Goal: Complete Application Form: Complete application form

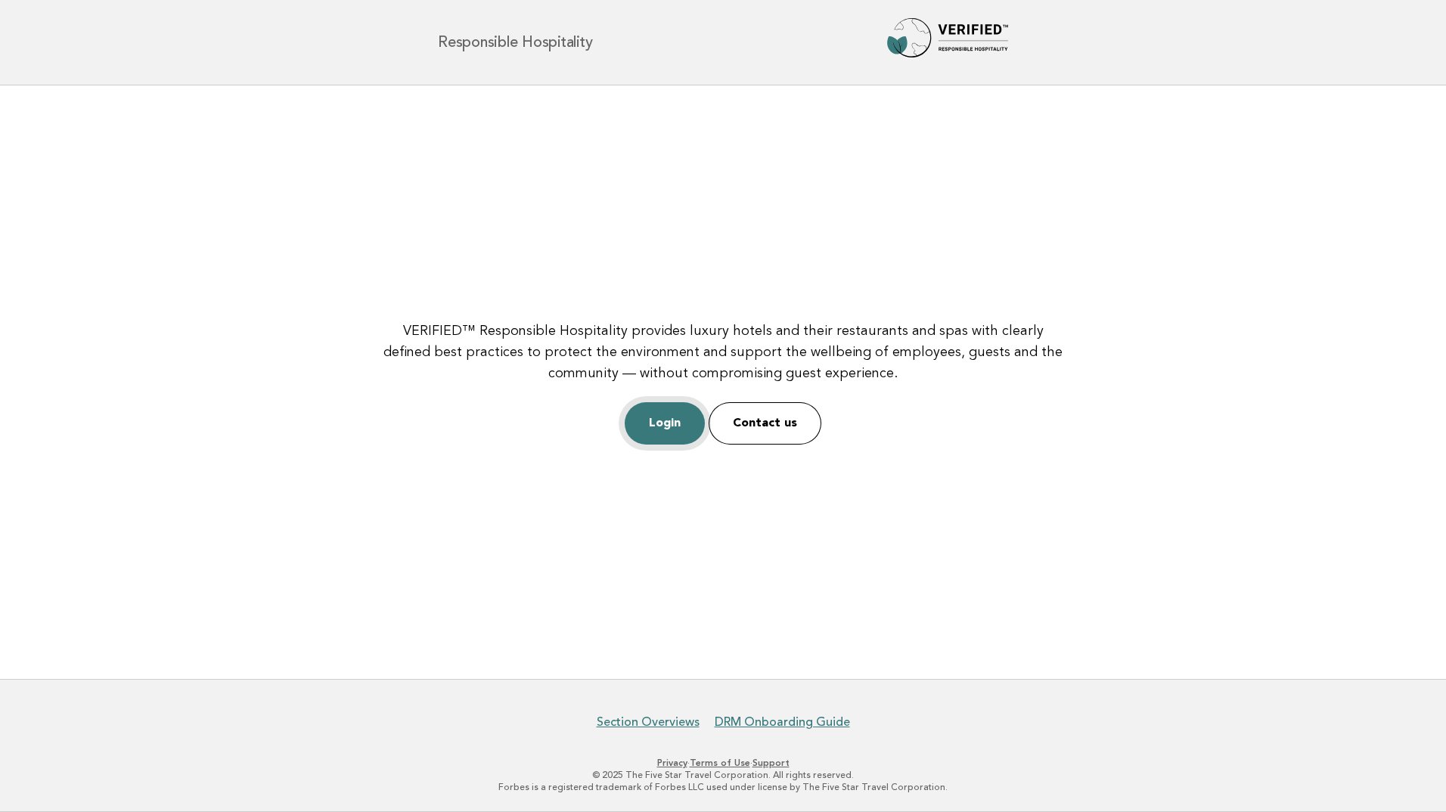
click at [662, 418] on link "Login" at bounding box center [664, 423] width 80 height 42
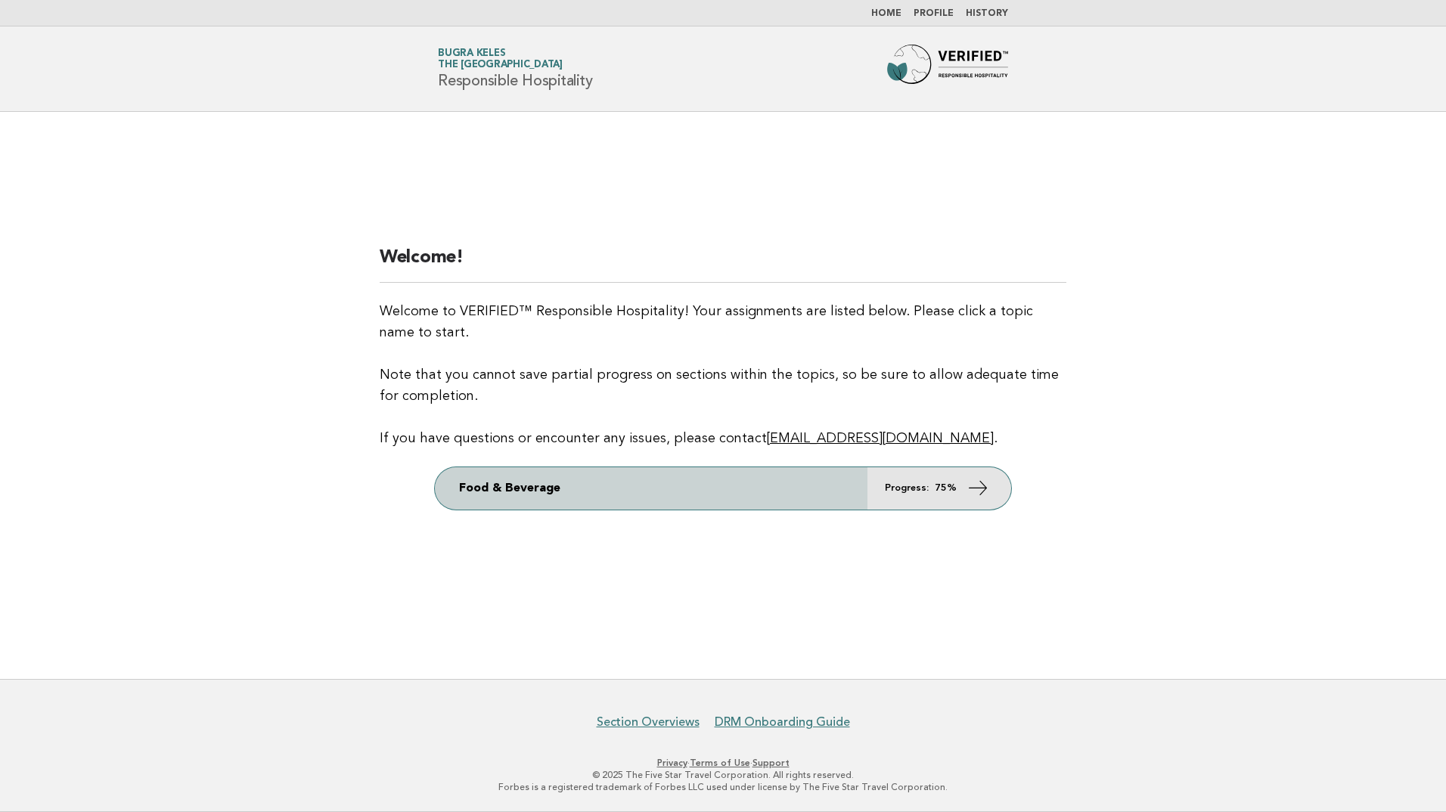
click at [897, 490] on em "Progress:" at bounding box center [907, 488] width 44 height 10
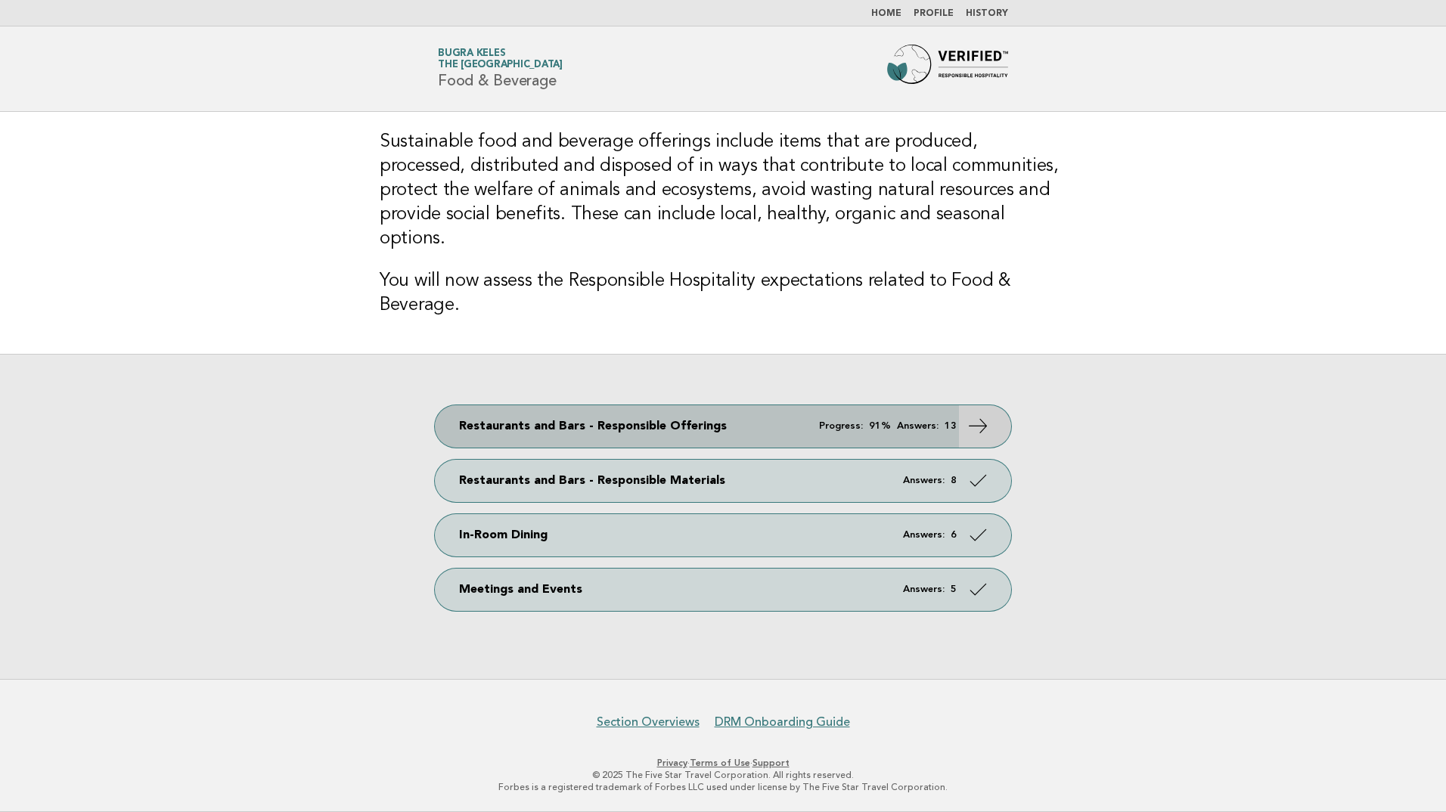
click at [847, 421] on em "Progress:" at bounding box center [841, 426] width 44 height 10
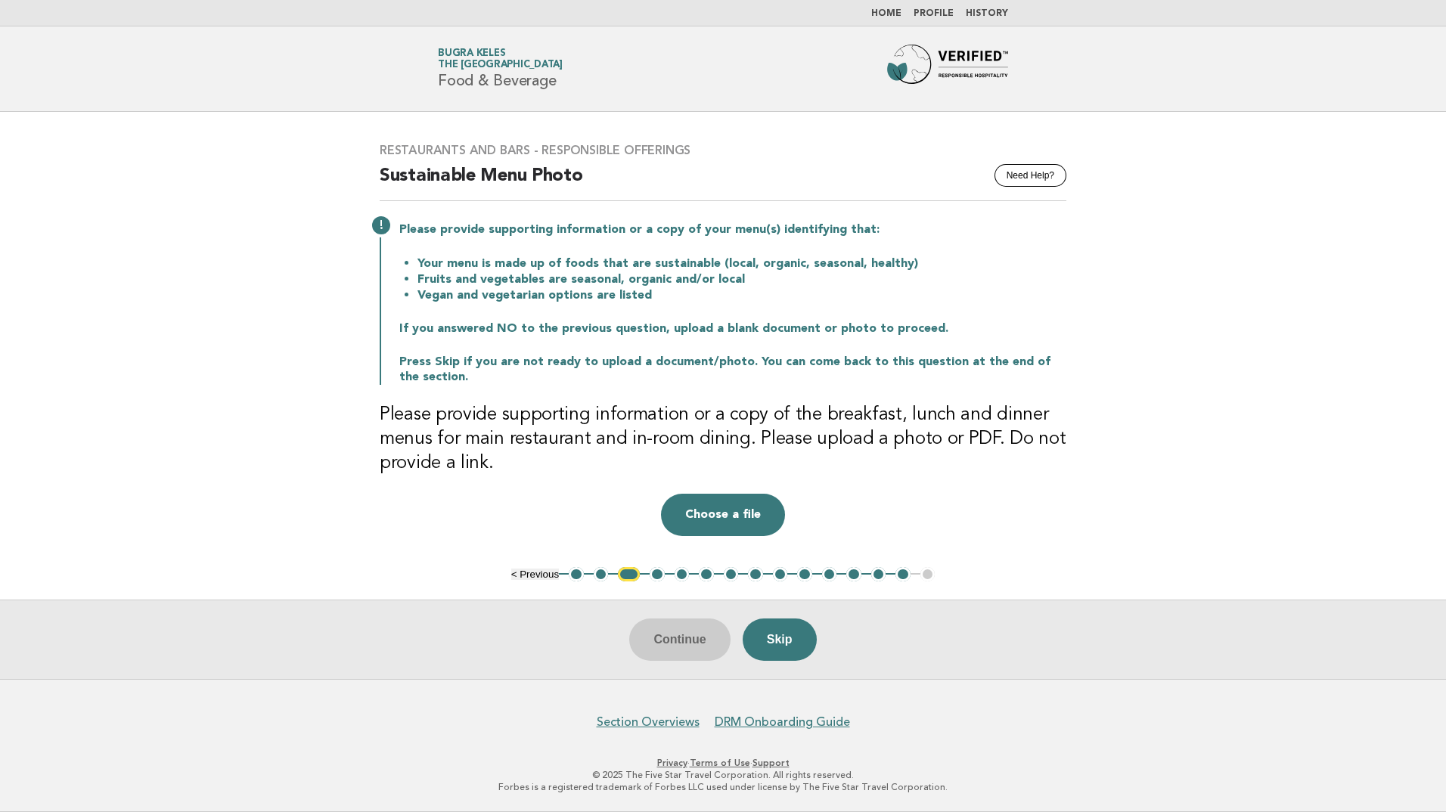
click at [632, 575] on button "3" at bounding box center [629, 574] width 22 height 15
click at [718, 518] on button "Choose a file" at bounding box center [723, 515] width 124 height 42
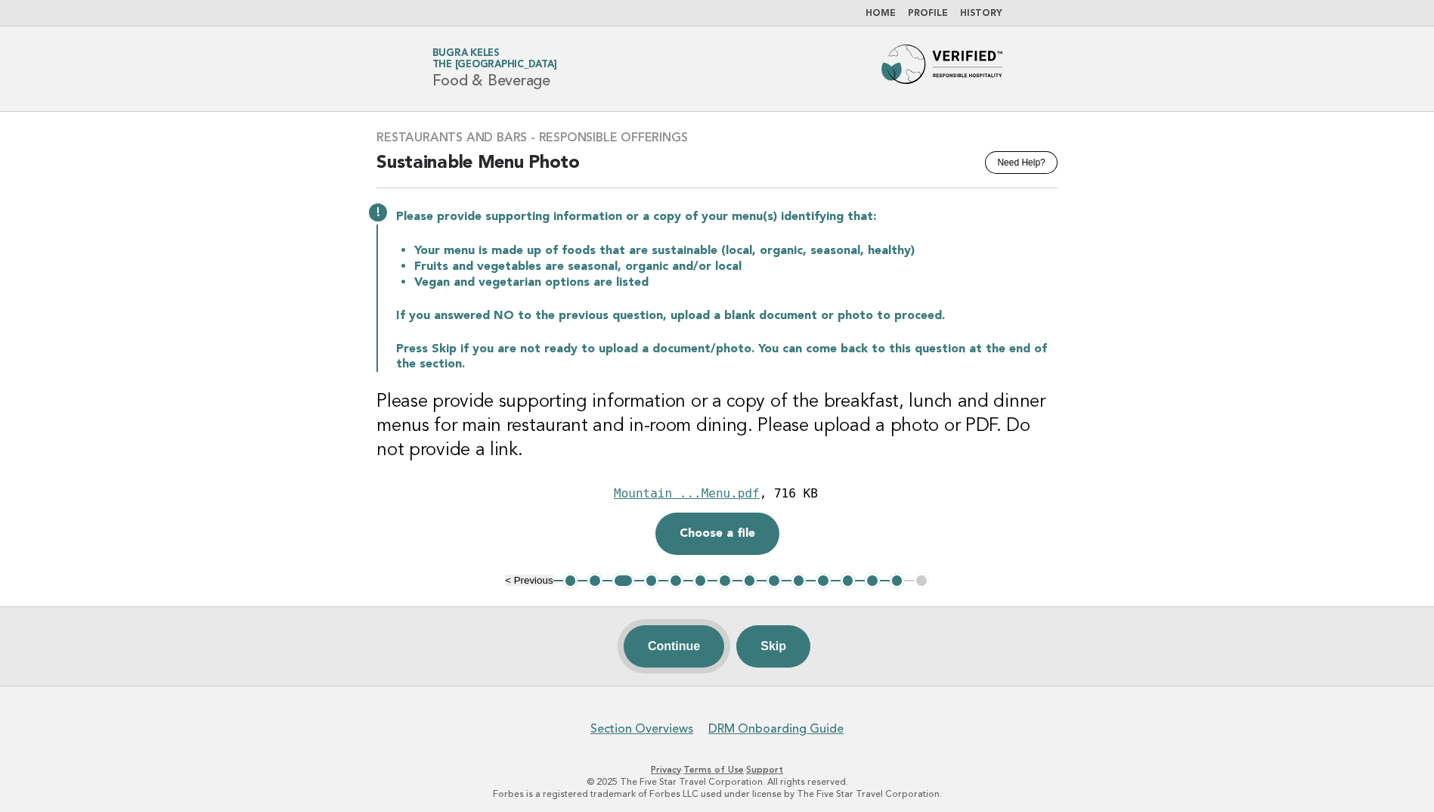
click at [687, 638] on button "Continue" at bounding box center [674, 646] width 101 height 42
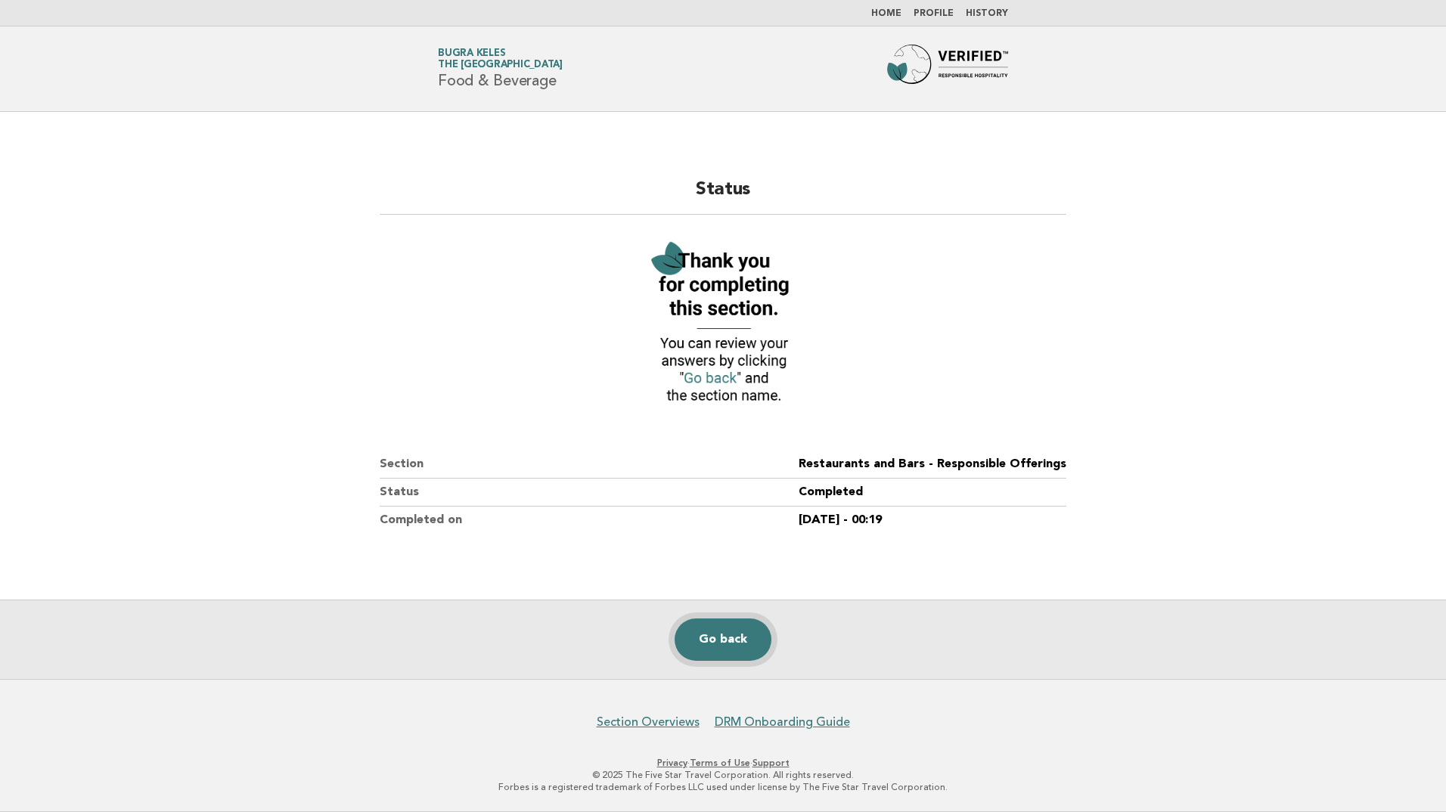
click at [700, 634] on link "Go back" at bounding box center [722, 639] width 97 height 42
